Goal: Navigation & Orientation: Find specific page/section

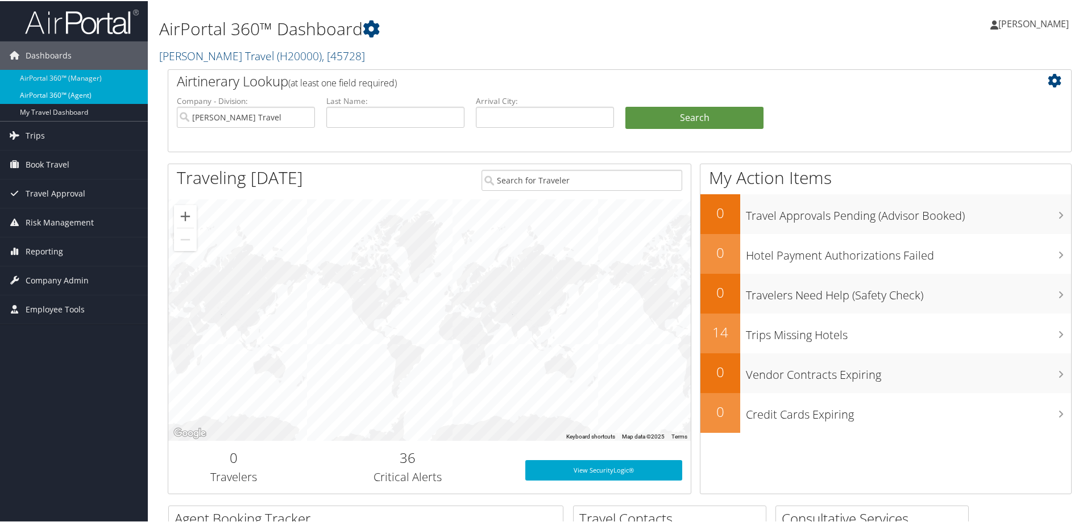
click at [70, 95] on link "AirPortal 360™ (Agent)" at bounding box center [74, 94] width 148 height 17
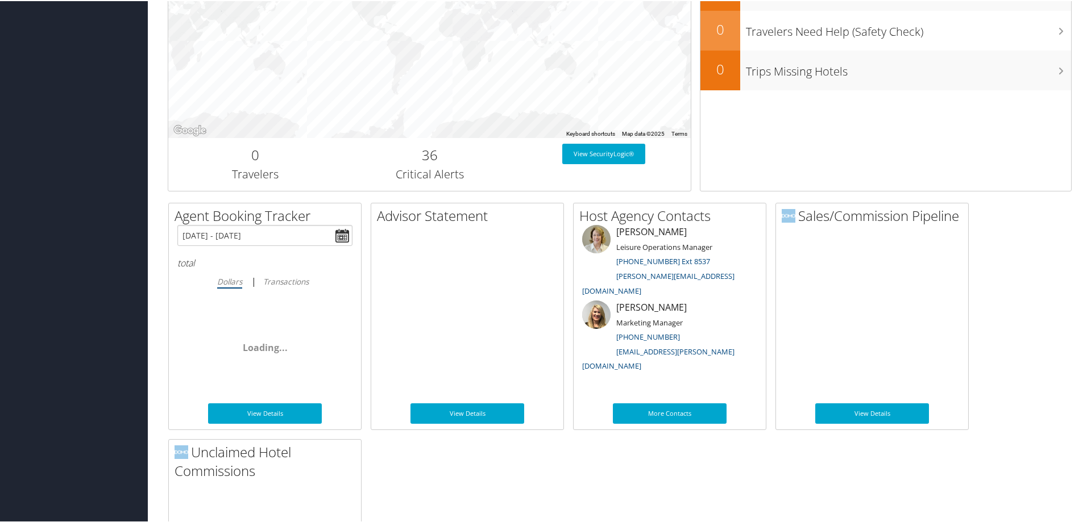
scroll to position [512, 0]
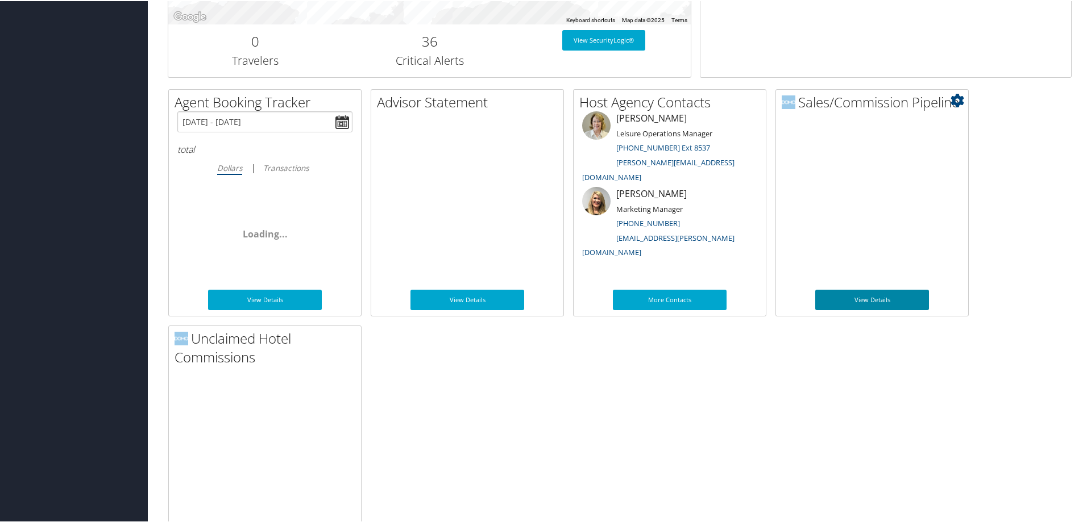
click at [878, 297] on link "View Details" at bounding box center [872, 299] width 114 height 20
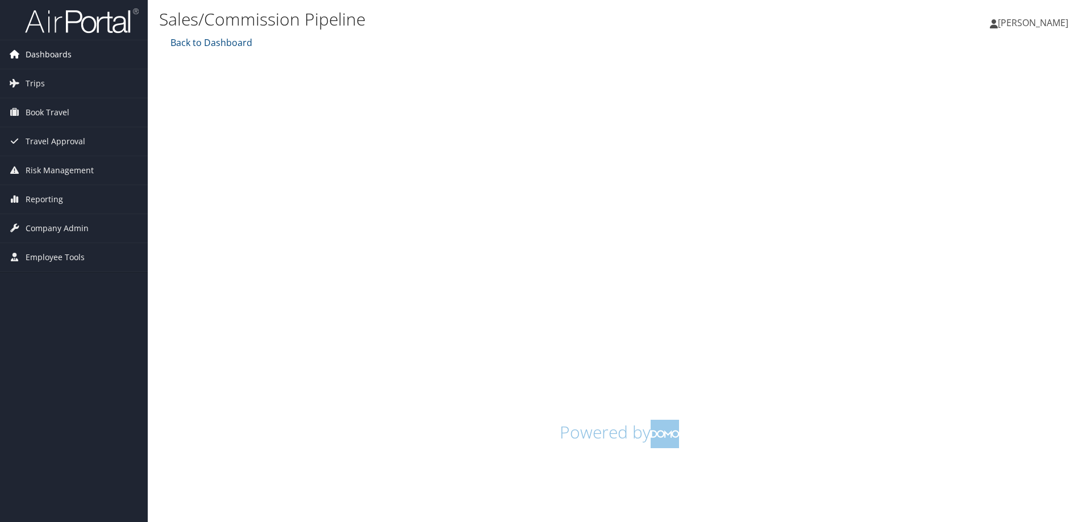
click at [45, 46] on span "Dashboards" at bounding box center [49, 54] width 46 height 28
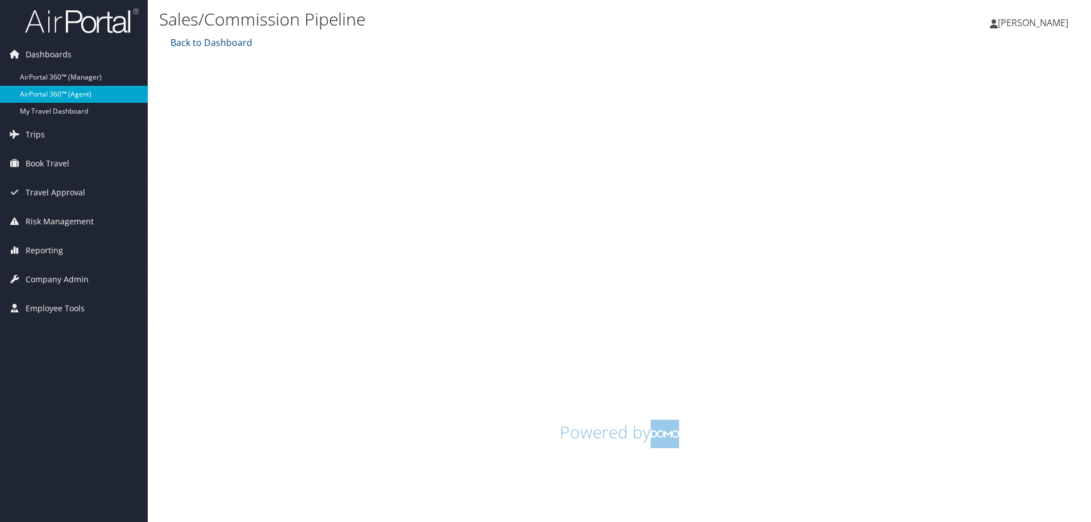
click at [41, 93] on link "AirPortal 360™ (Agent)" at bounding box center [74, 94] width 148 height 17
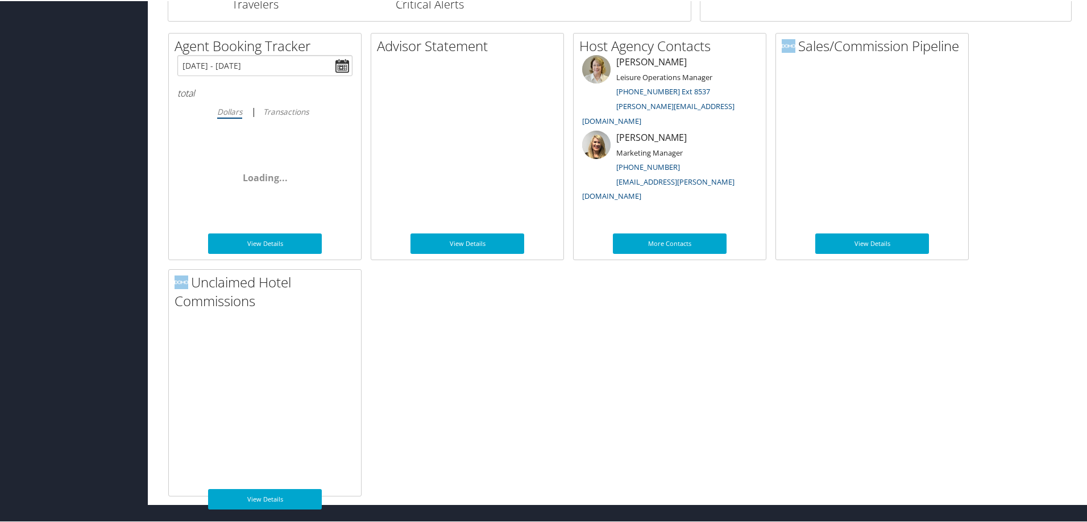
scroll to position [568, 0]
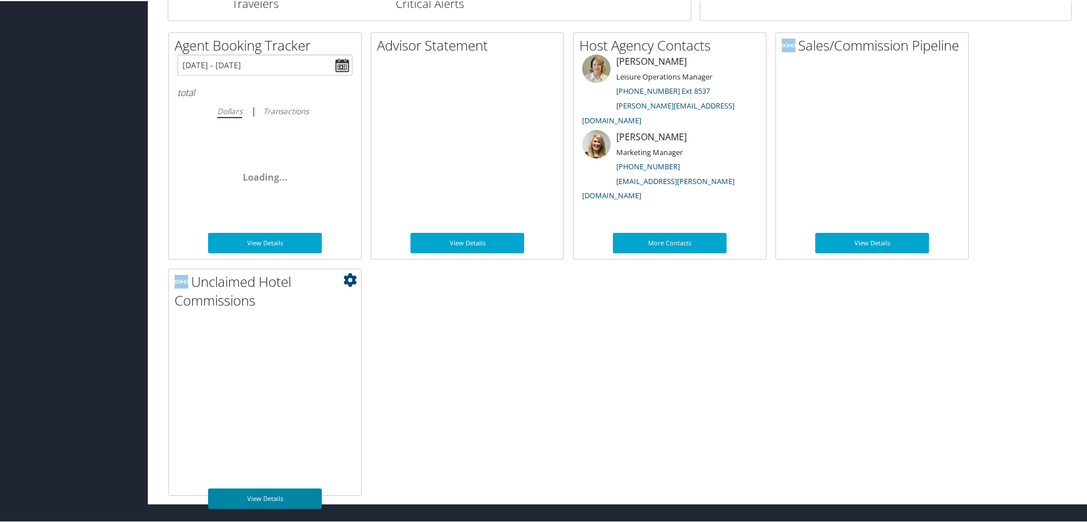
click at [265, 496] on link "View Details" at bounding box center [265, 498] width 114 height 20
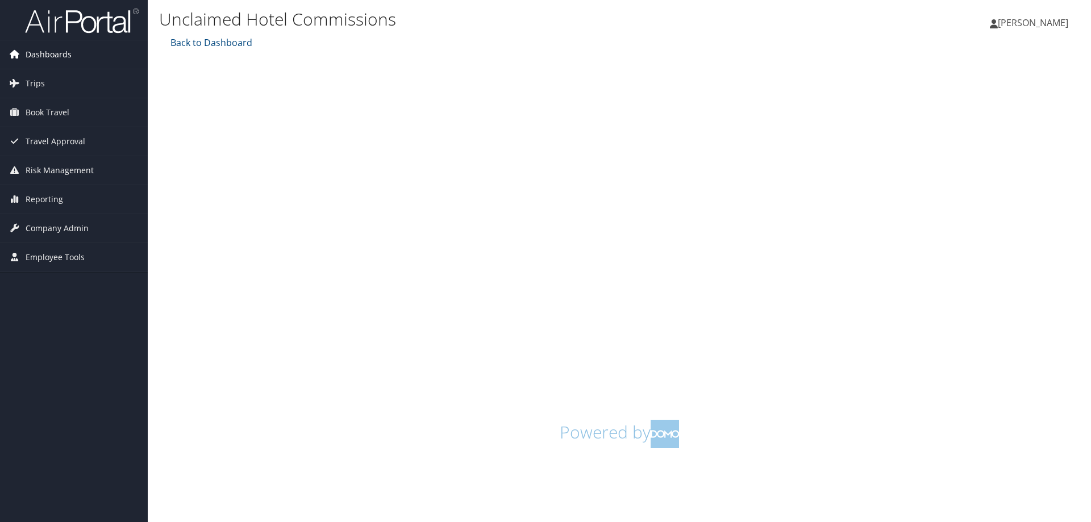
click at [59, 54] on span "Dashboards" at bounding box center [49, 54] width 46 height 28
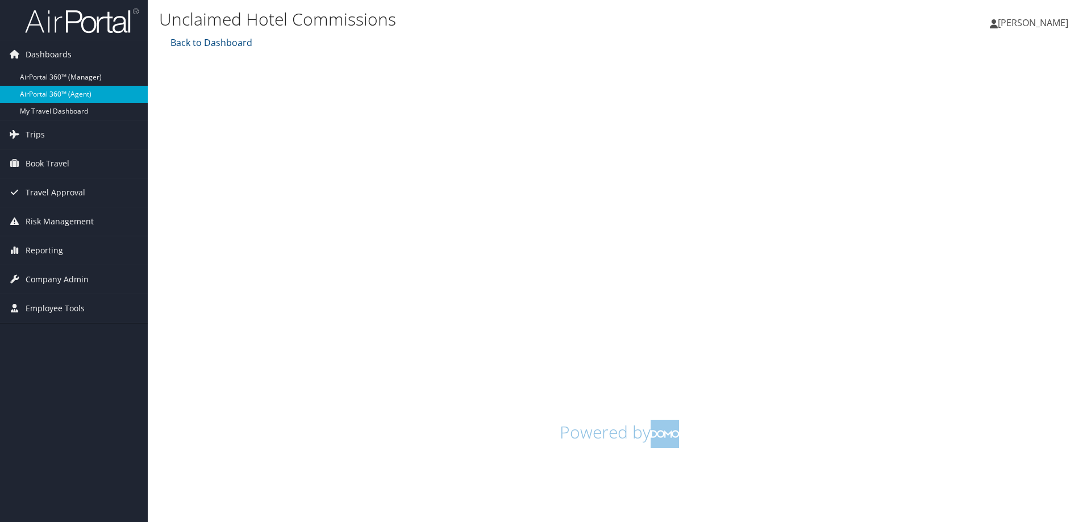
click at [60, 91] on link "AirPortal 360™ (Agent)" at bounding box center [74, 94] width 148 height 17
